Goal: Navigation & Orientation: Understand site structure

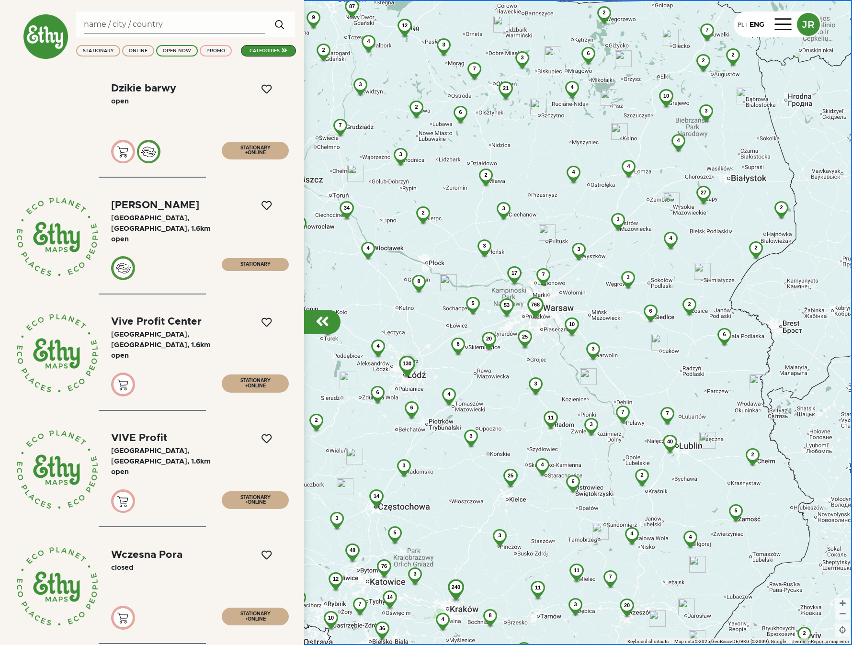
click at [34, 29] on img at bounding box center [46, 37] width 46 height 46
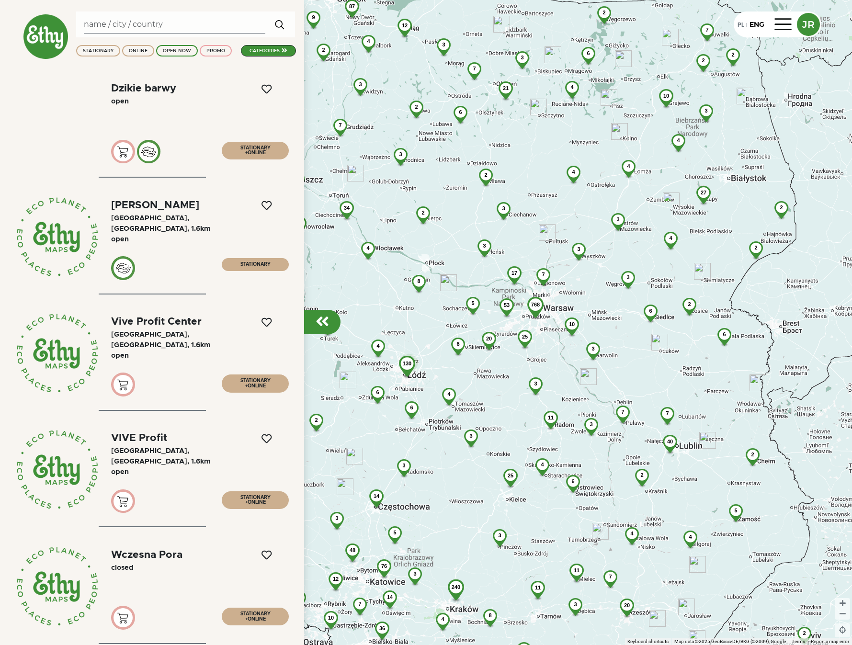
select select
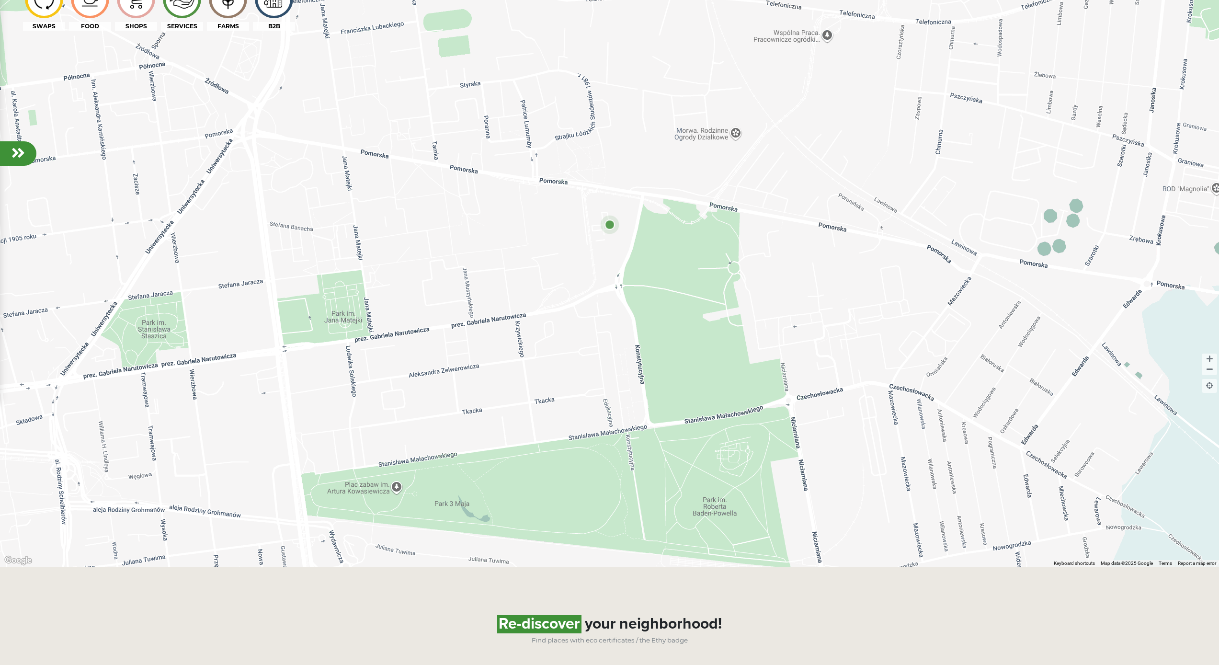
scroll to position [952, 0]
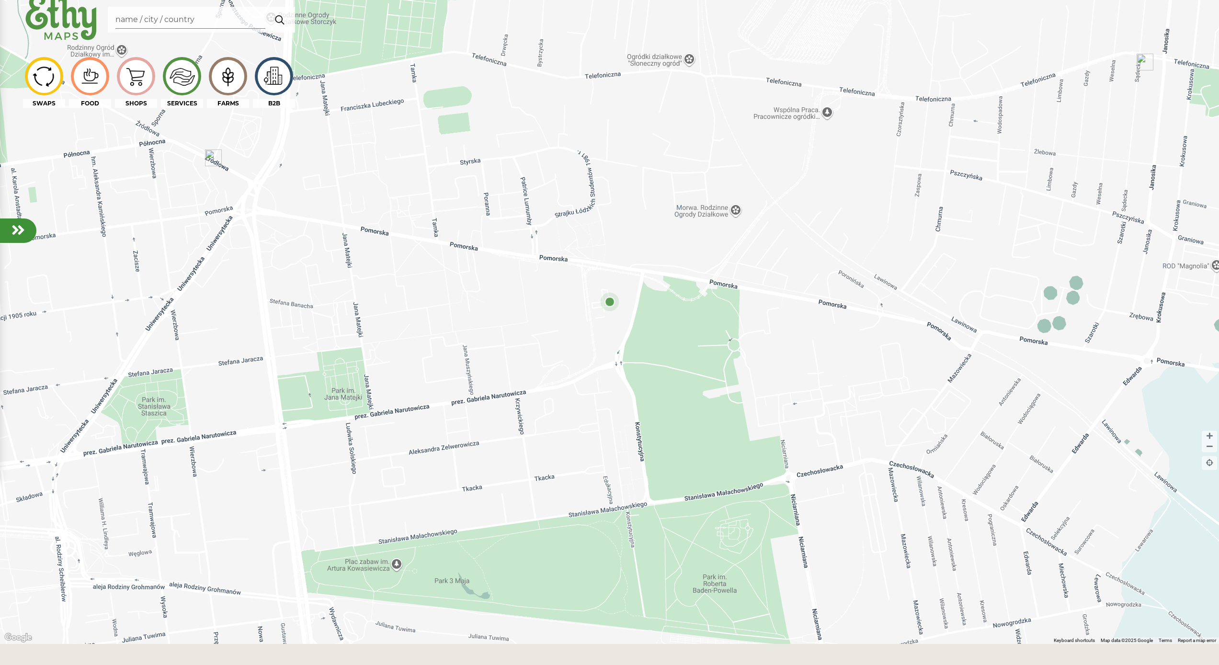
click at [393, 196] on div at bounding box center [609, 311] width 1219 height 665
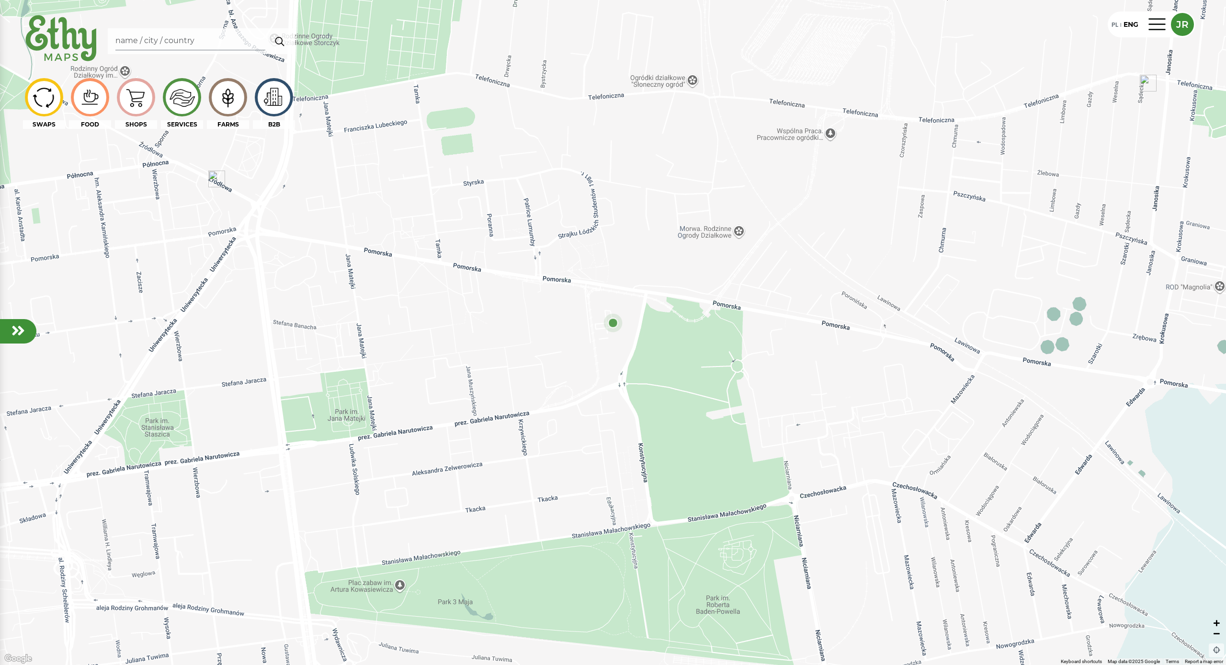
click at [852, 634] on button at bounding box center [1216, 629] width 15 height 22
drag, startPoint x: 533, startPoint y: 263, endPoint x: 563, endPoint y: 274, distance: 32.3
click at [563, 274] on div at bounding box center [613, 332] width 1226 height 665
drag, startPoint x: 377, startPoint y: 214, endPoint x: 235, endPoint y: 83, distance: 193.6
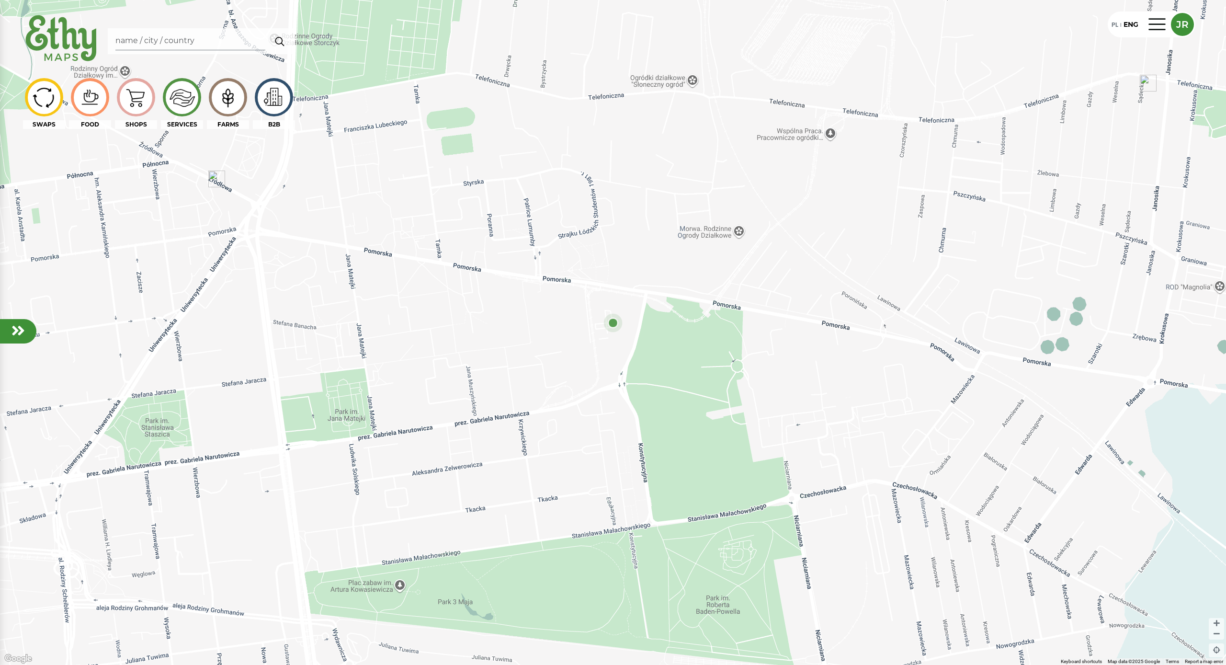
click at [591, 251] on div at bounding box center [613, 332] width 1226 height 665
click at [59, 28] on img at bounding box center [61, 38] width 77 height 55
select select
